Goal: Task Accomplishment & Management: Manage account settings

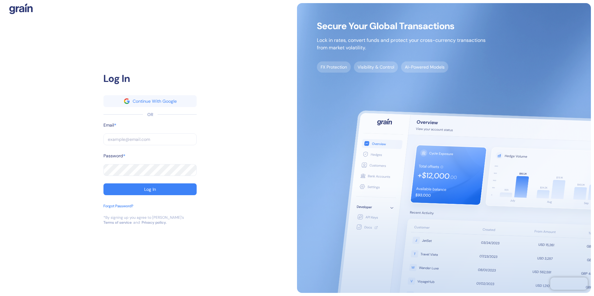
type input "[EMAIL_ADDRESS][PERSON_NAME][PERSON_NAME][DOMAIN_NAME]"
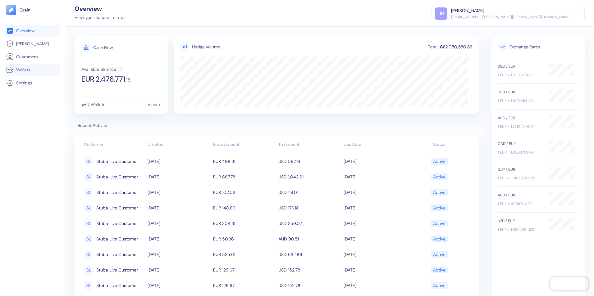
click at [22, 71] on span "Wallets" at bounding box center [23, 70] width 14 height 6
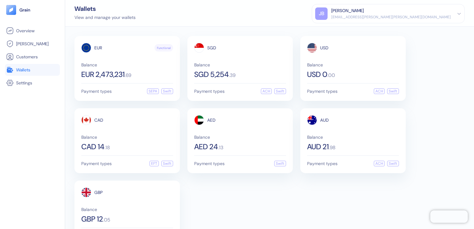
click at [364, 11] on div "[PERSON_NAME]" at bounding box center [348, 10] width 33 height 7
click at [341, 30] on div "Sign Out" at bounding box center [332, 31] width 17 height 7
